Goal: Task Accomplishment & Management: Manage account settings

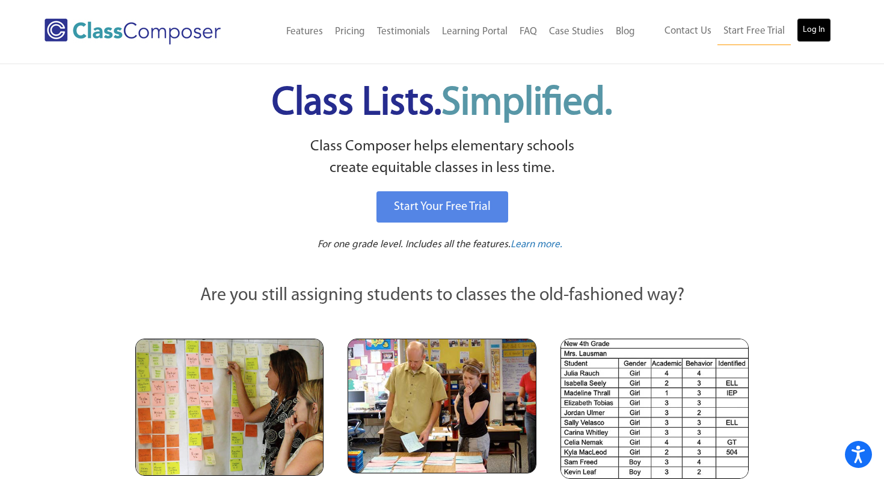
click at [814, 29] on link "Log In" at bounding box center [814, 30] width 34 height 24
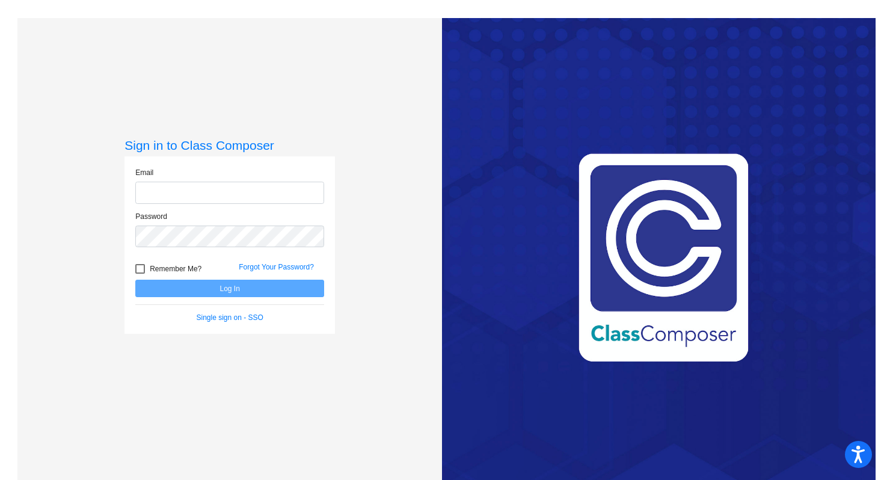
type input "esaid@asd.edu.qa"
click at [186, 293] on button "Log In" at bounding box center [229, 288] width 189 height 17
